Goal: Information Seeking & Learning: Learn about a topic

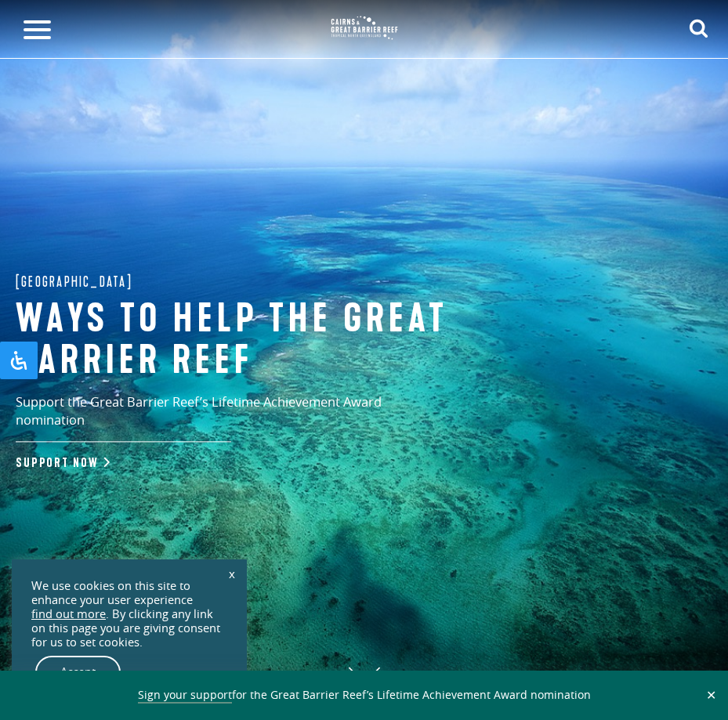
click at [228, 571] on link "x" at bounding box center [232, 573] width 22 height 34
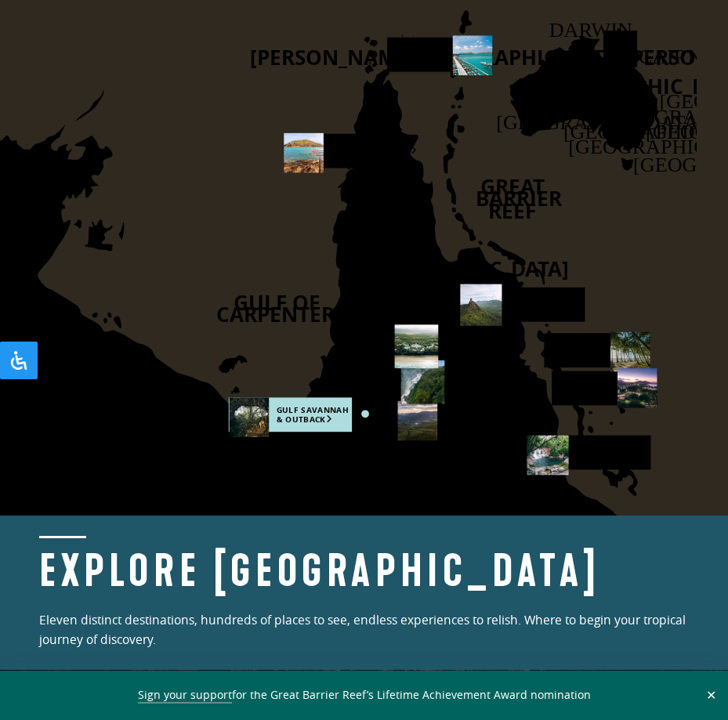
scroll to position [3055, 0]
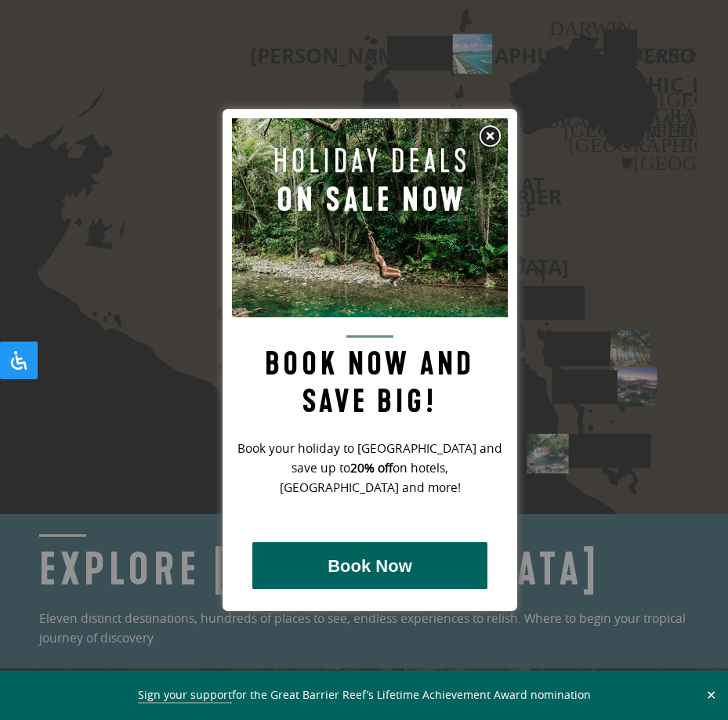
click at [490, 136] on img at bounding box center [490, 137] width 24 height 24
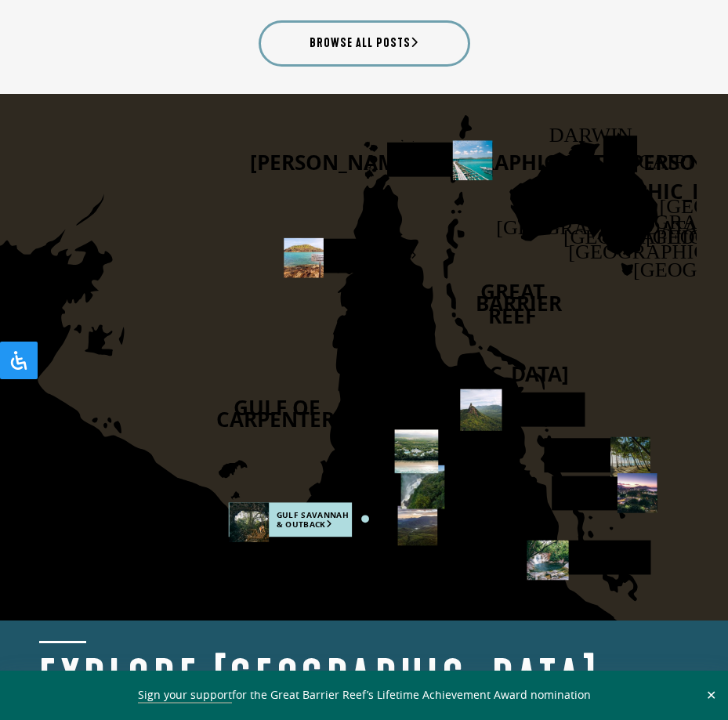
scroll to position [2820, 0]
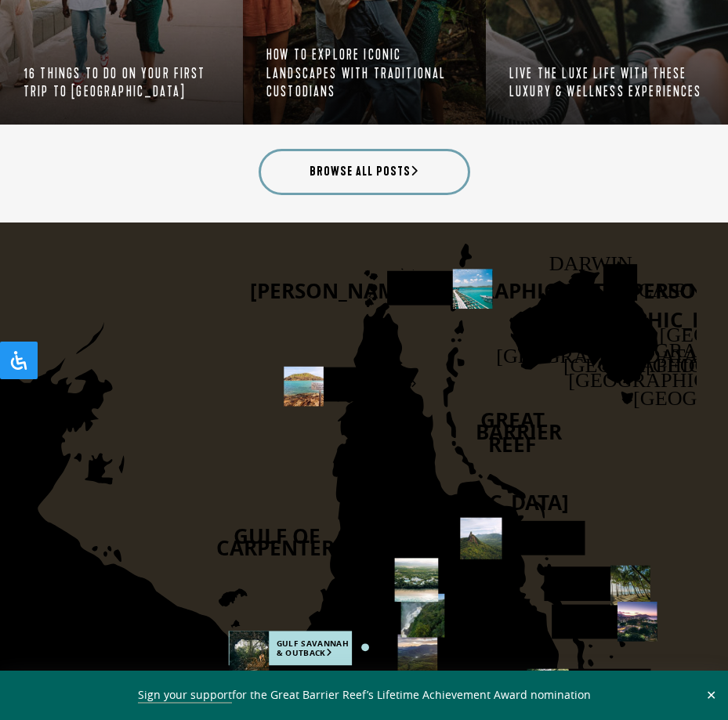
click at [262, 408] on icon "[PERSON_NAME] [GEOGRAPHIC_DATA] [GEOGRAPHIC_DATA] [GEOGRAPHIC_DATA] [GEOGRAPHIC…" at bounding box center [307, 485] width 777 height 526
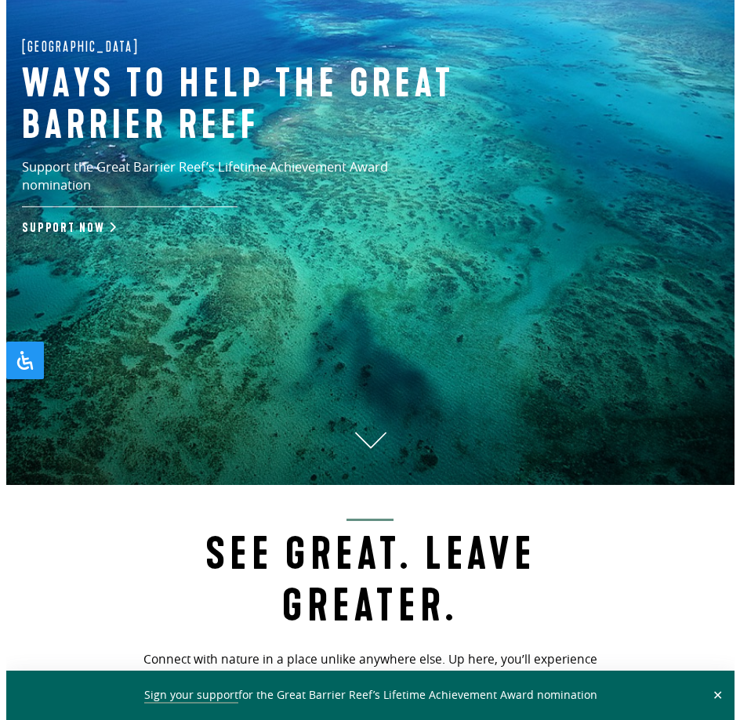
scroll to position [0, 0]
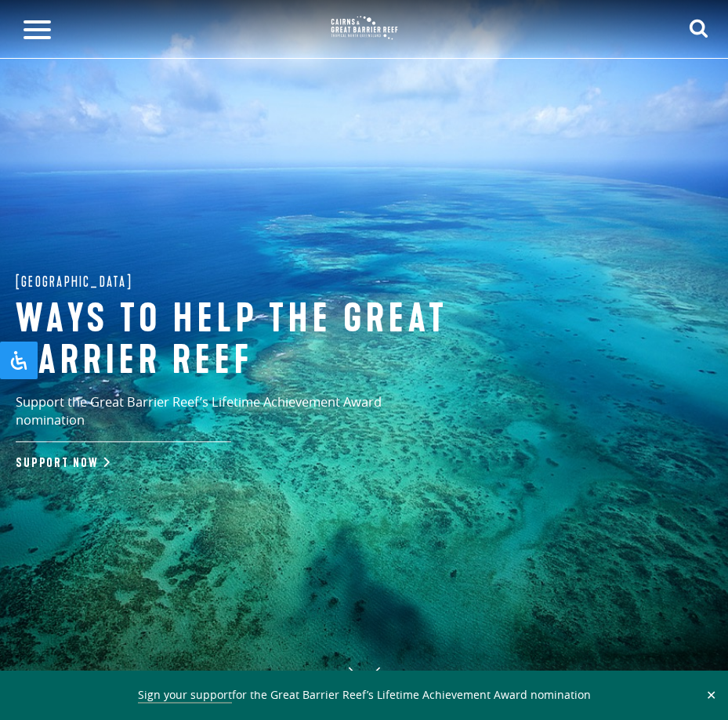
click at [43, 30] on span at bounding box center [37, 29] width 27 height 3
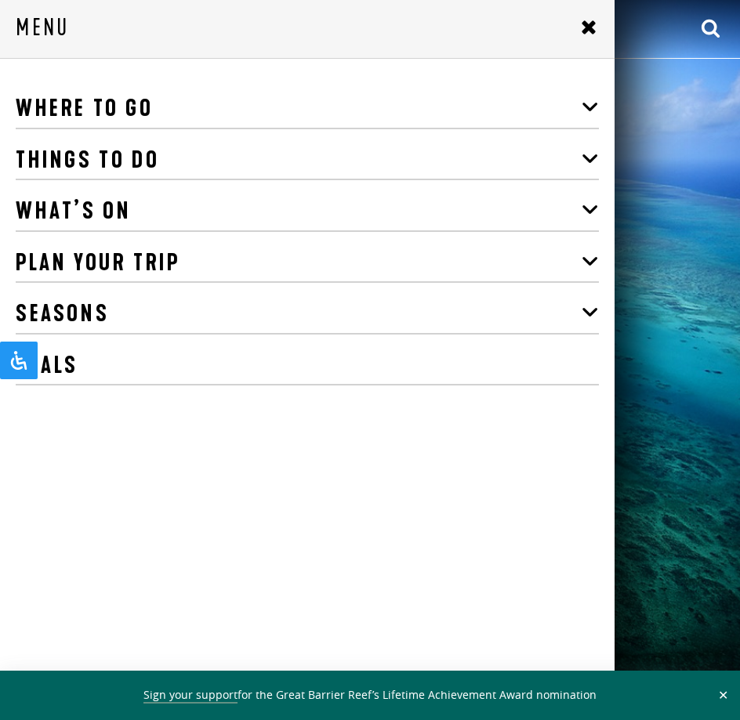
click at [581, 109] on span at bounding box center [589, 104] width 17 height 31
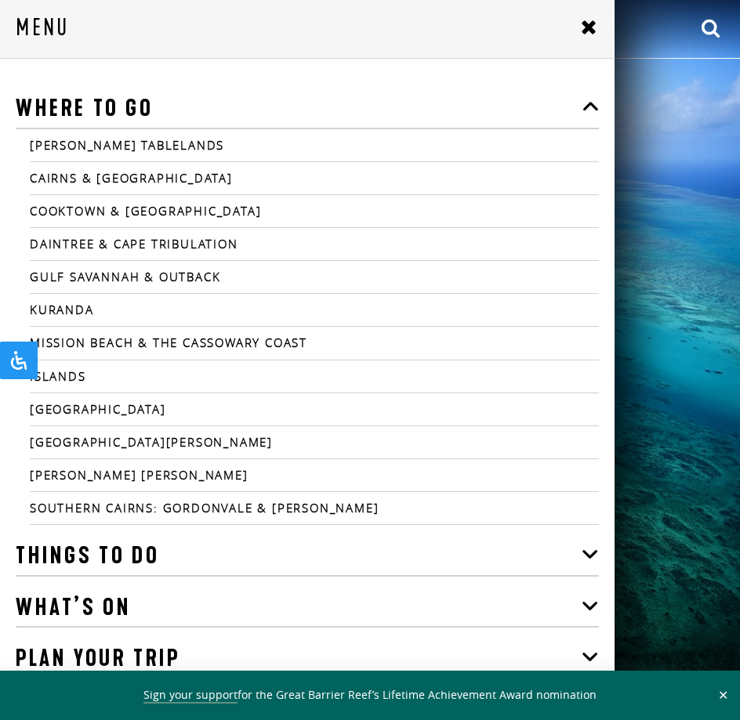
click at [581, 107] on span at bounding box center [589, 104] width 17 height 31
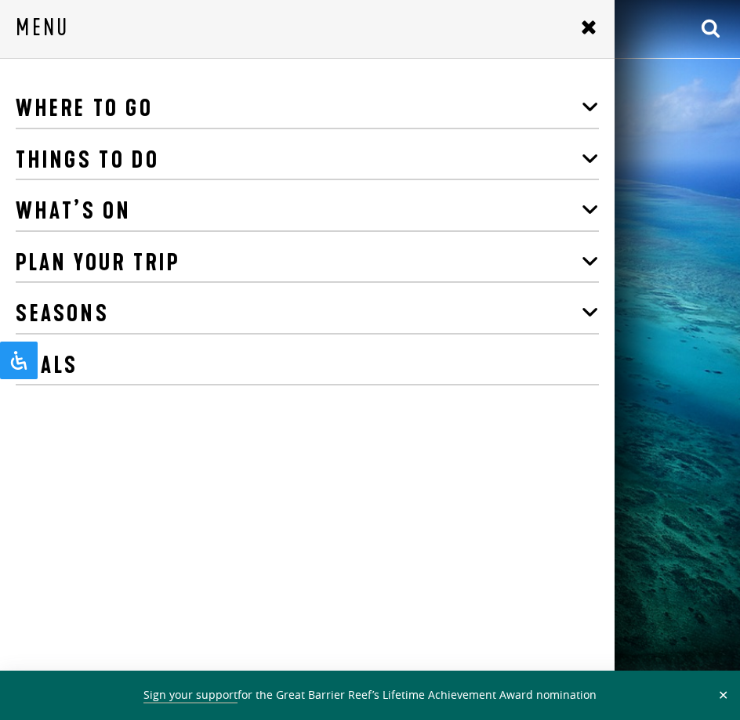
click at [581, 310] on span at bounding box center [589, 310] width 17 height 31
click at [581, 265] on span at bounding box center [589, 259] width 17 height 31
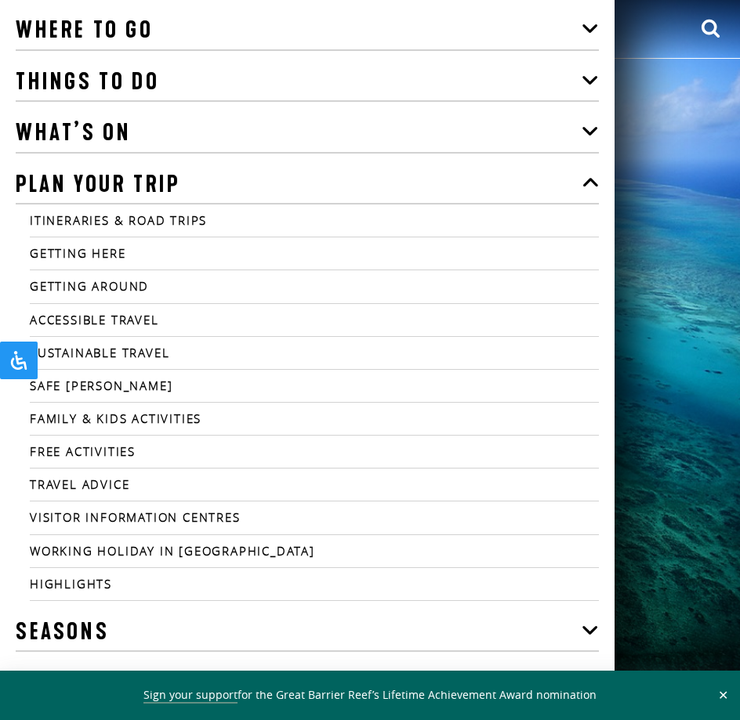
scroll to position [81, 0]
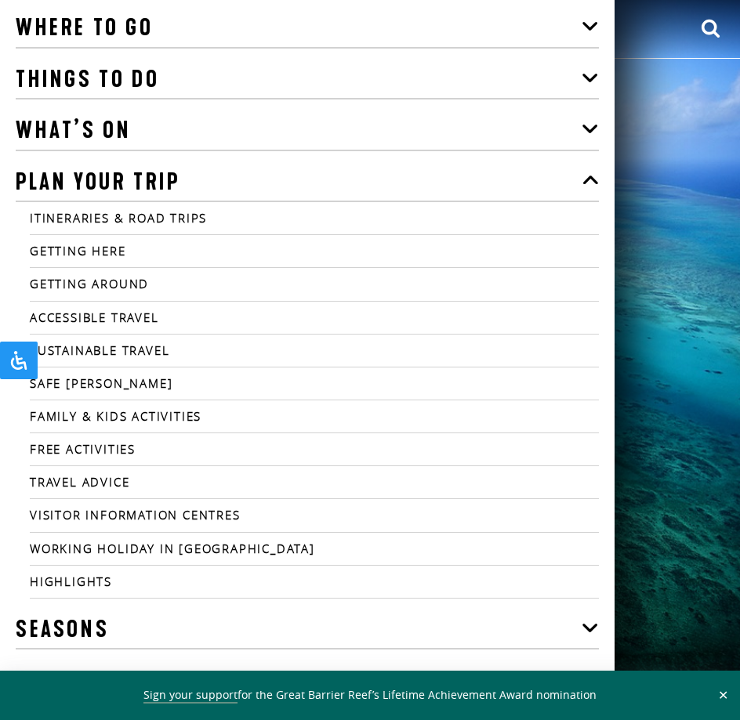
click at [222, 551] on link "Working Holiday in [GEOGRAPHIC_DATA]" at bounding box center [314, 548] width 569 height 14
